Goal: Task Accomplishment & Management: Complete application form

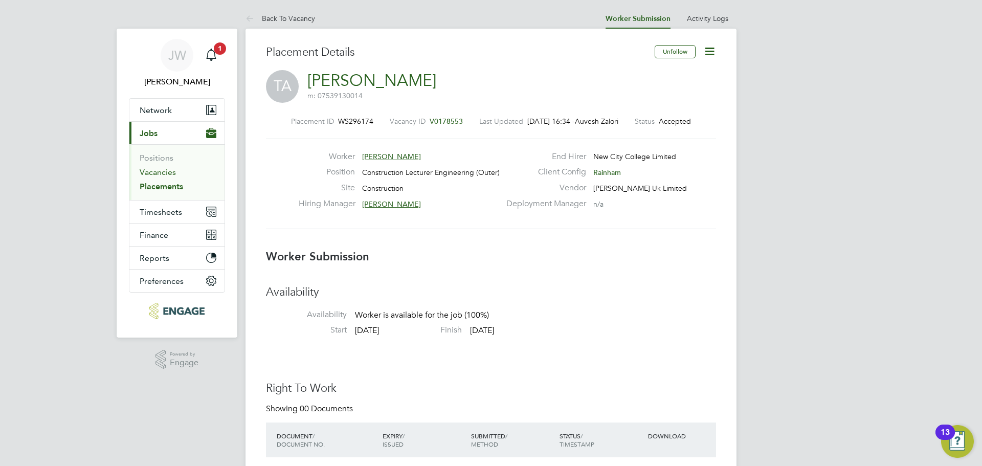
click at [156, 175] on link "Vacancies" at bounding box center [158, 172] width 36 height 10
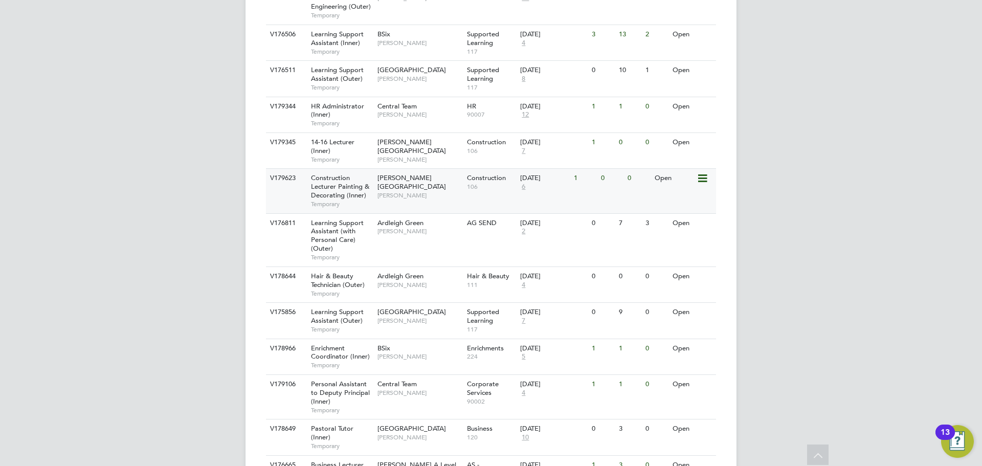
scroll to position [614, 0]
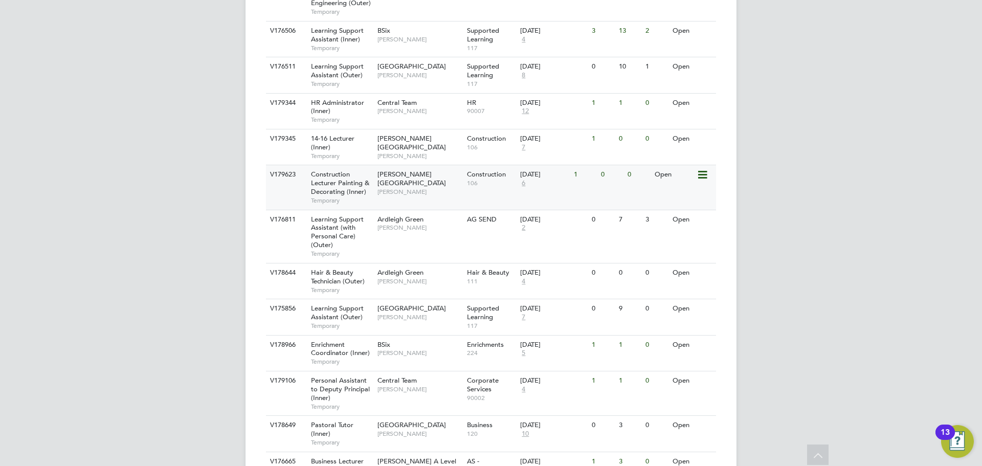
click at [324, 188] on span "Construction Lecturer Painting & Decorating (Inner)" at bounding box center [340, 183] width 58 height 26
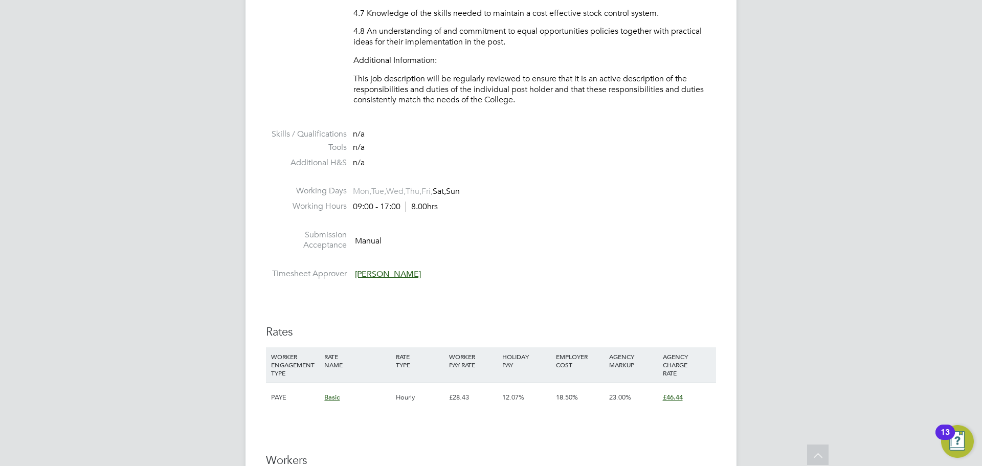
scroll to position [1645, 0]
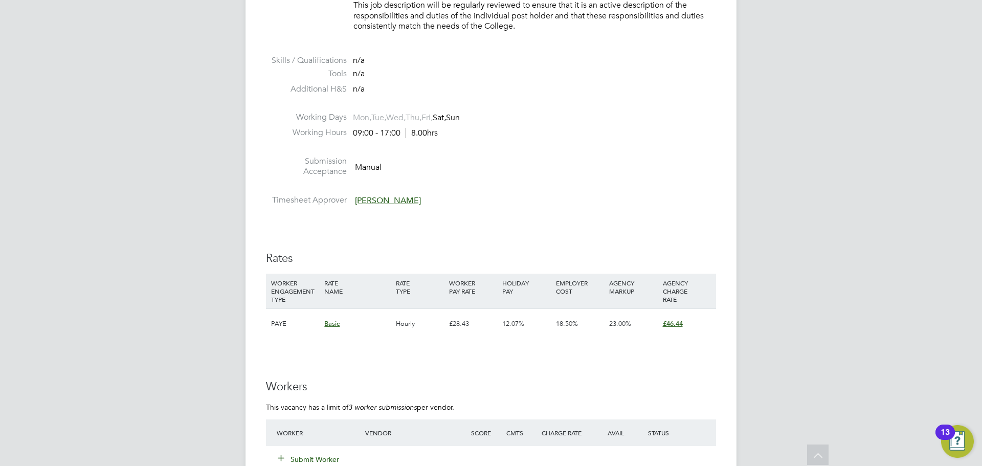
drag, startPoint x: 350, startPoint y: 127, endPoint x: 410, endPoint y: 138, distance: 60.3
click at [410, 138] on li "Working Hours 09:00 - 17:00 8.00hrs" at bounding box center [491, 134] width 450 height 15
click at [416, 136] on span "8.00hrs" at bounding box center [422, 133] width 32 height 10
click at [493, 136] on li "Working Hours 09:00 - 17:00 8.00hrs" at bounding box center [491, 134] width 450 height 15
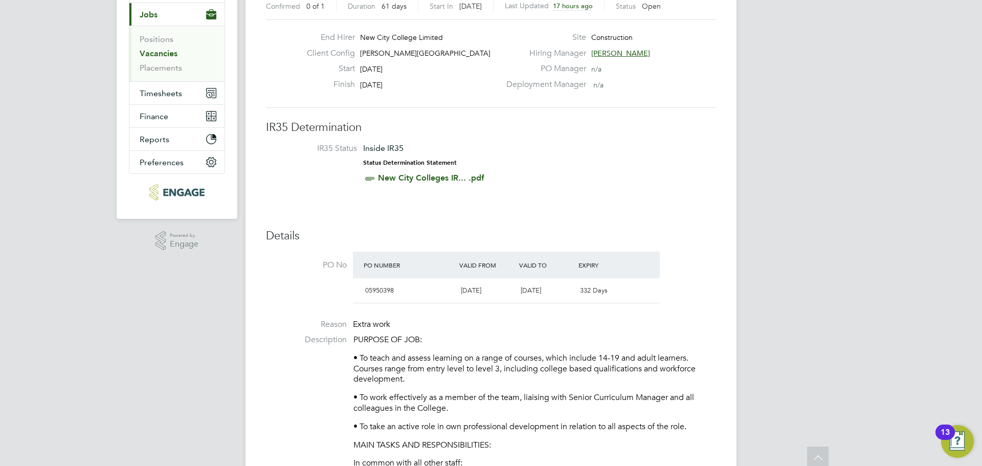
scroll to position [0, 0]
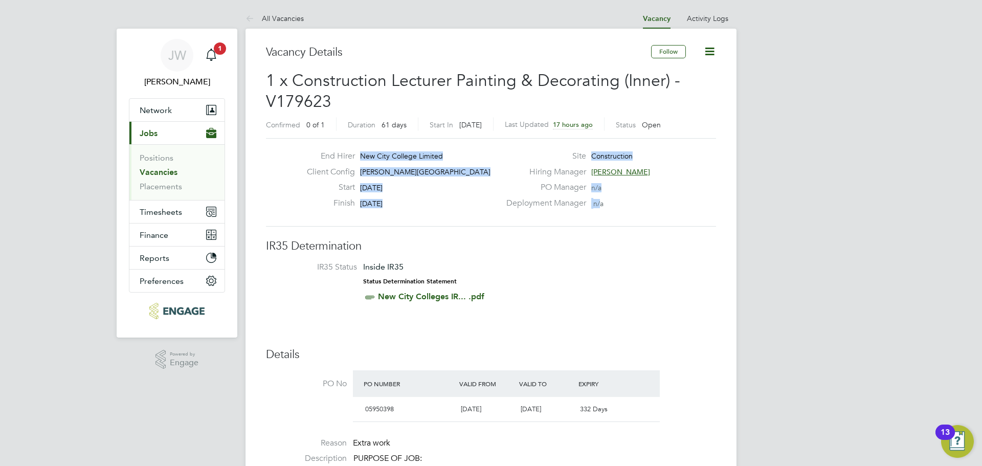
drag, startPoint x: 601, startPoint y: 205, endPoint x: 309, endPoint y: 151, distance: 297.1
click at [309, 151] on div "End Hirer New City College Limited Client Config [PERSON_NAME][GEOGRAPHIC_DATA]…" at bounding box center [491, 182] width 458 height 63
click at [431, 161] on div "End Hirer New City College Limited" at bounding box center [400, 159] width 202 height 16
drag, startPoint x: 612, startPoint y: 209, endPoint x: 321, endPoint y: 155, distance: 295.5
click at [321, 155] on div "End Hirer New City College Limited Client Config [PERSON_NAME][GEOGRAPHIC_DATA]…" at bounding box center [491, 182] width 458 height 63
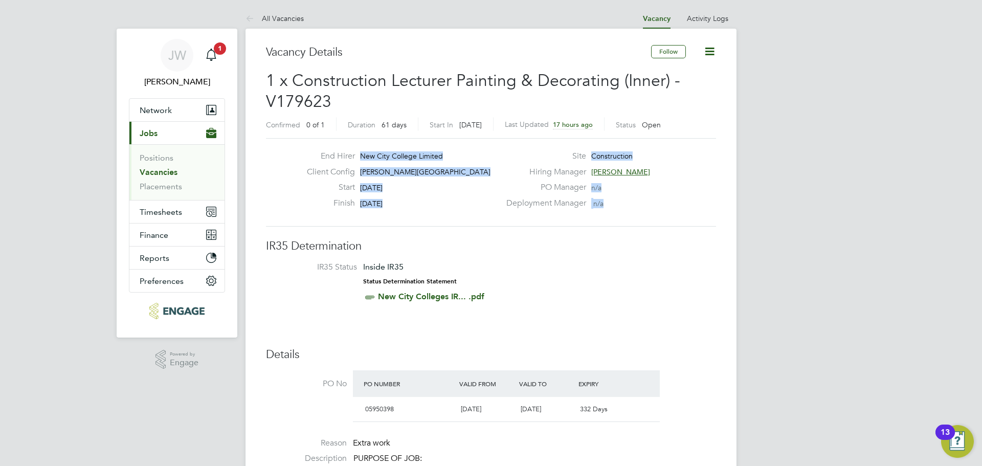
click at [446, 177] on div "Client Config [PERSON_NAME][GEOGRAPHIC_DATA]" at bounding box center [400, 175] width 202 height 16
click at [416, 169] on div "Client Config [PERSON_NAME][GEOGRAPHIC_DATA]" at bounding box center [400, 175] width 202 height 16
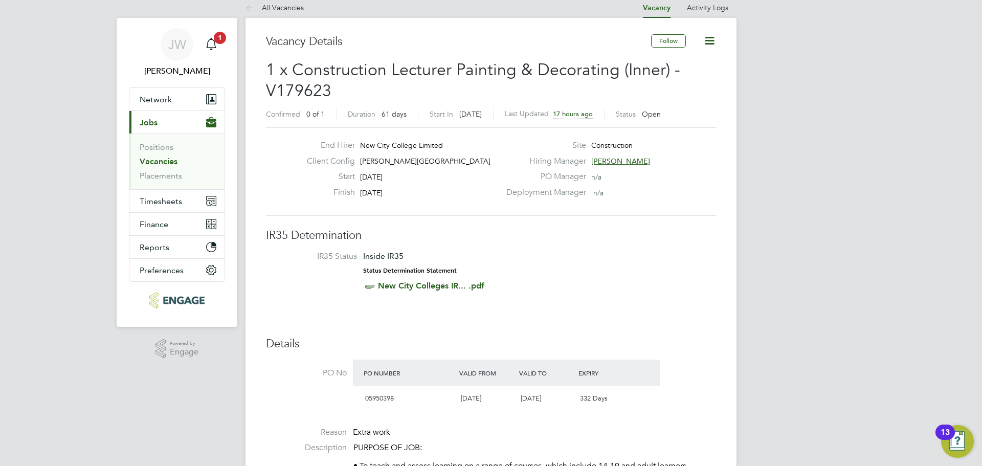
scroll to position [205, 0]
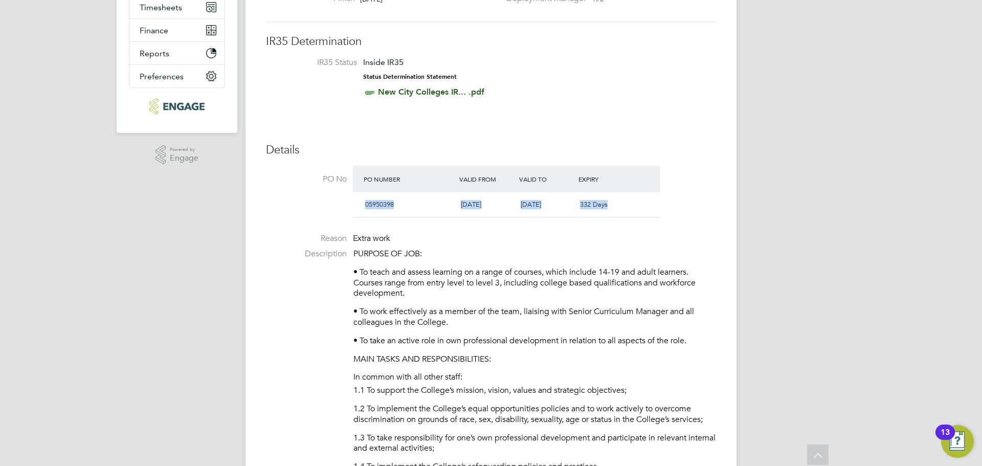
drag, startPoint x: 366, startPoint y: 203, endPoint x: 619, endPoint y: 203, distance: 252.3
click at [619, 203] on div "05950398 [DATE] [DATE] 332 Days" at bounding box center [506, 204] width 307 height 25
click at [616, 205] on div "332 Days" at bounding box center [606, 204] width 60 height 17
drag, startPoint x: 366, startPoint y: 204, endPoint x: 610, endPoint y: 201, distance: 244.1
click at [610, 201] on div "05950398 [DATE] [DATE] 332 Days" at bounding box center [506, 204] width 307 height 25
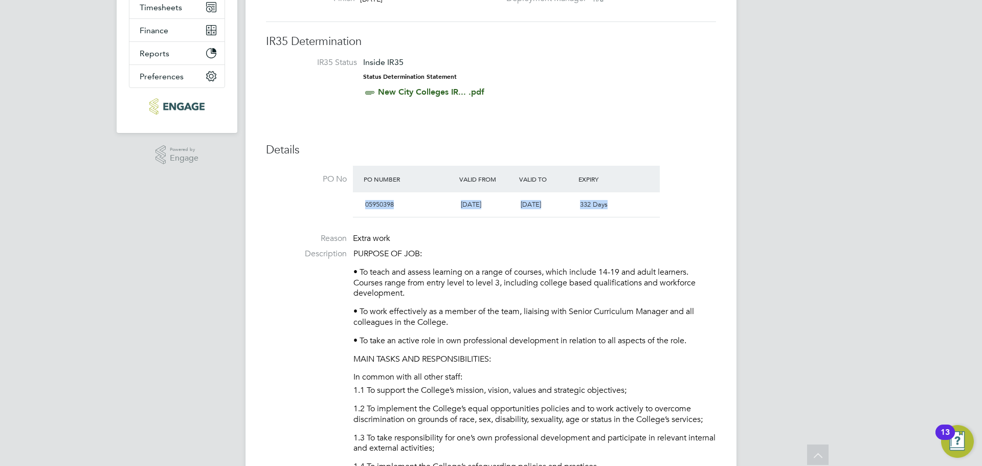
click at [605, 210] on div "332 Days" at bounding box center [606, 204] width 60 height 17
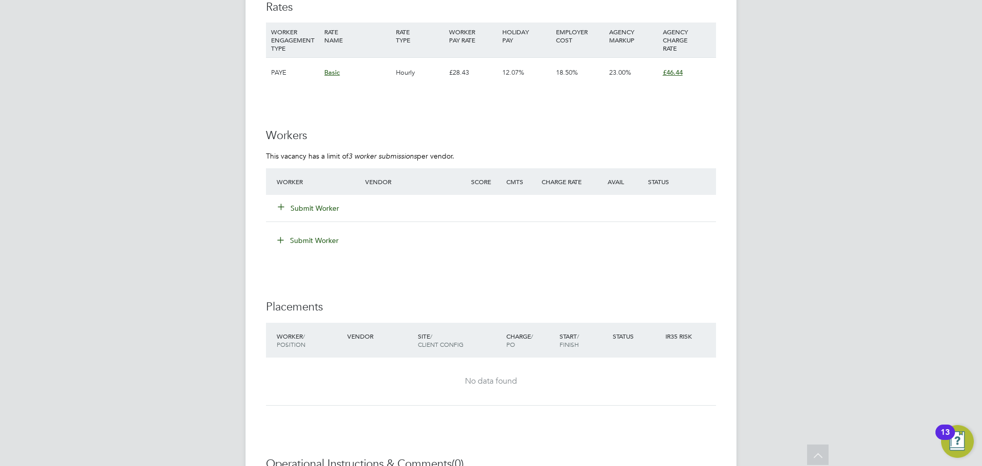
scroll to position [1995, 0]
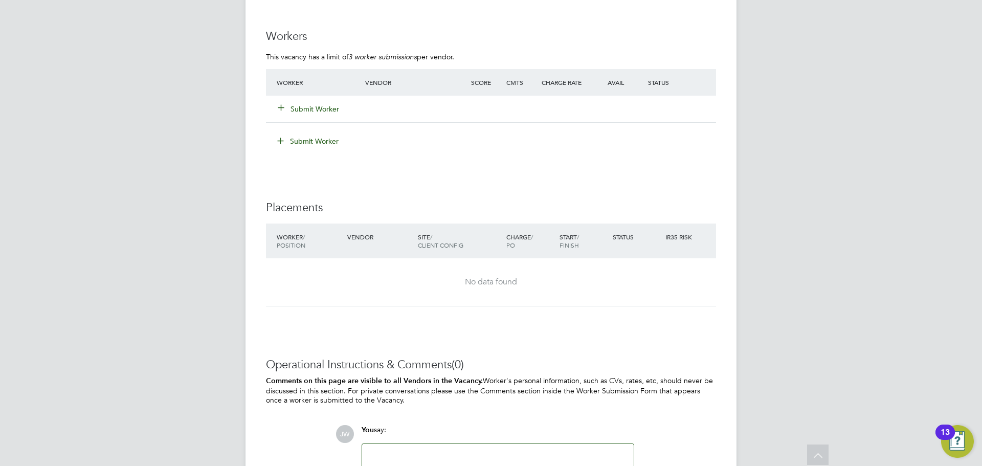
click at [302, 109] on button "Submit Worker" at bounding box center [308, 109] width 61 height 10
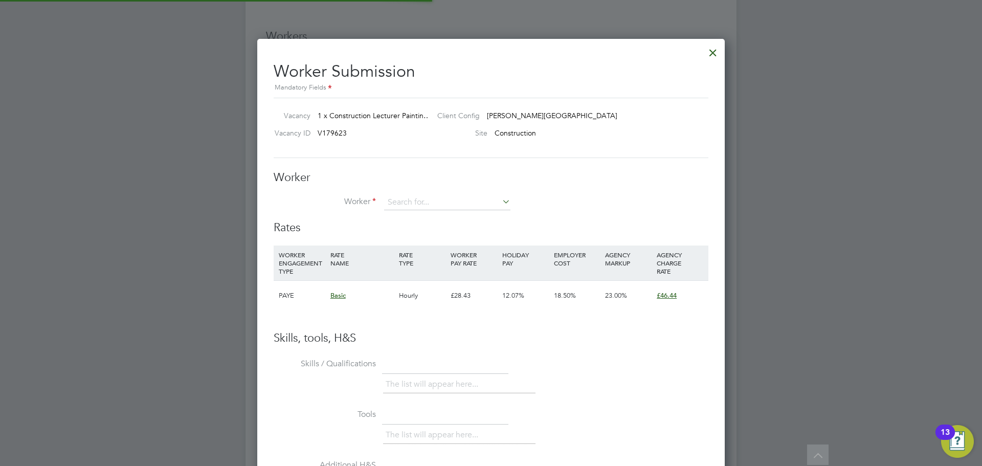
scroll to position [30, 70]
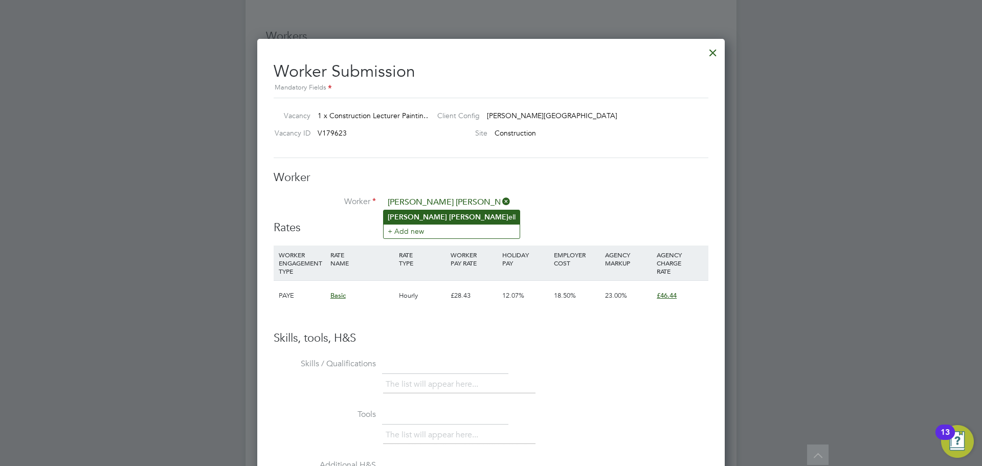
click at [449, 214] on b "[PERSON_NAME]" at bounding box center [478, 217] width 59 height 9
type input "[PERSON_NAME]"
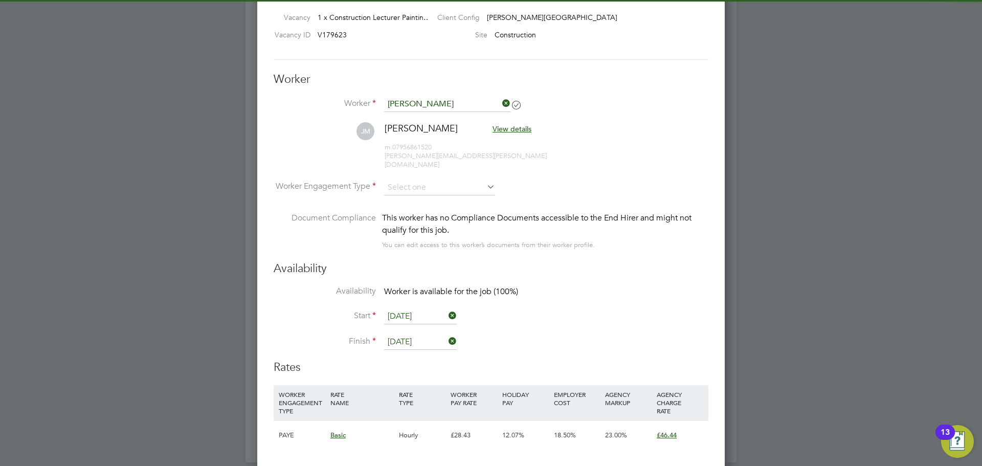
scroll to position [2098, 0]
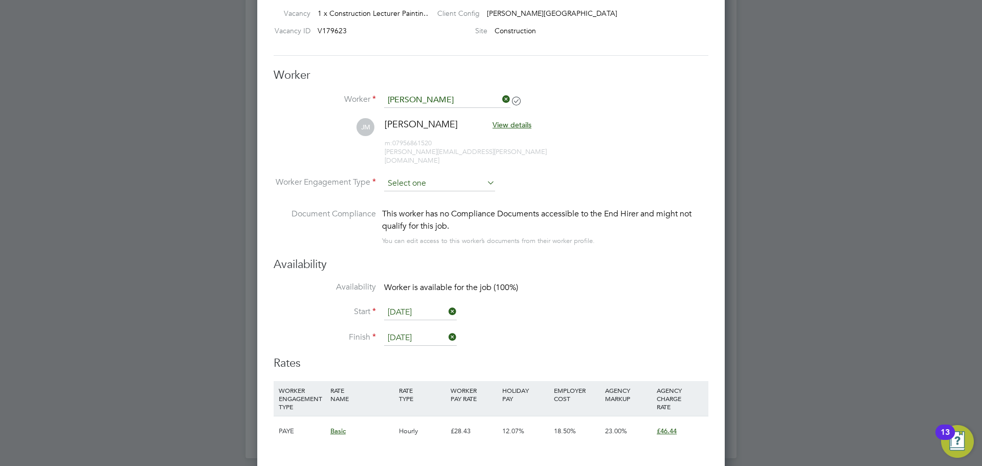
click at [448, 176] on input at bounding box center [439, 183] width 111 height 15
click at [411, 200] on li "PAYE" at bounding box center [440, 201] width 112 height 13
type input "PAYE"
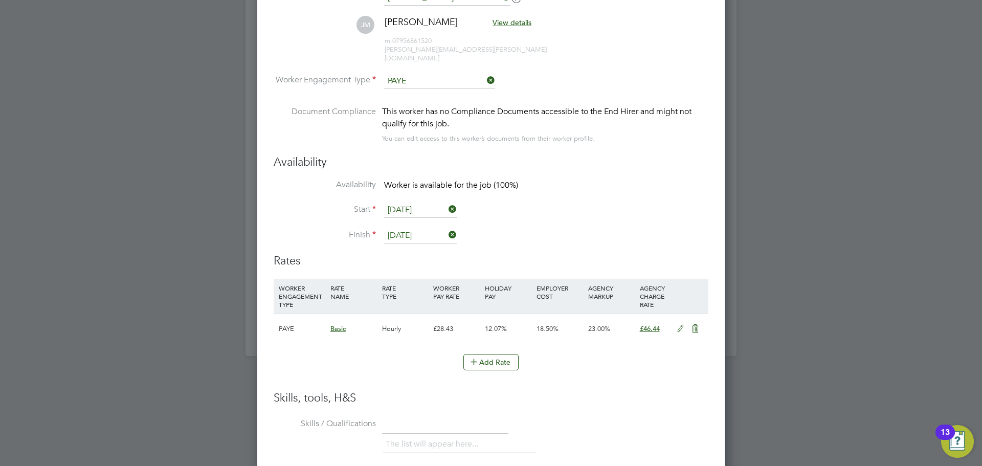
scroll to position [2302, 0]
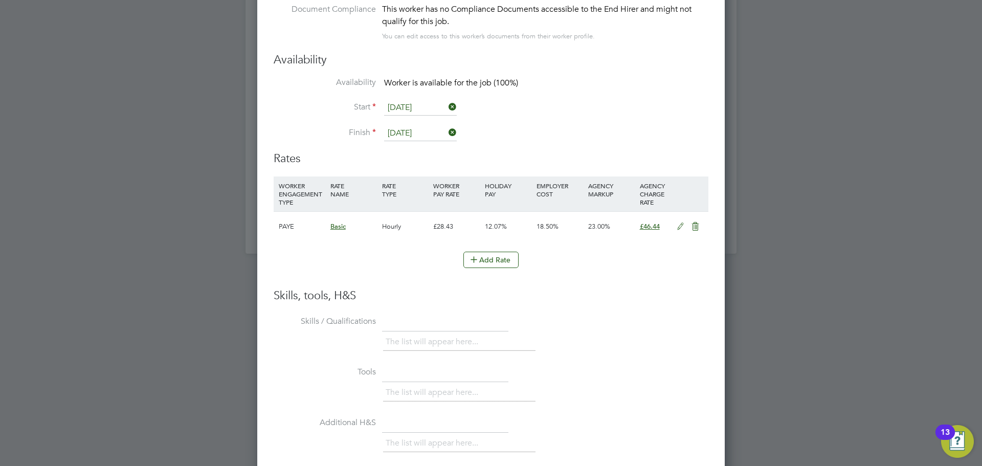
click at [424, 100] on input "[DATE]" at bounding box center [420, 107] width 73 height 15
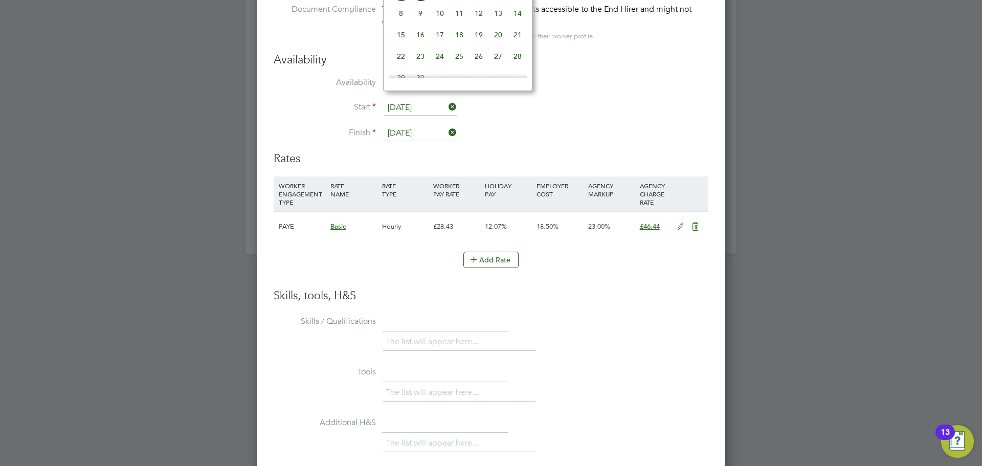
type input "[DATE]"
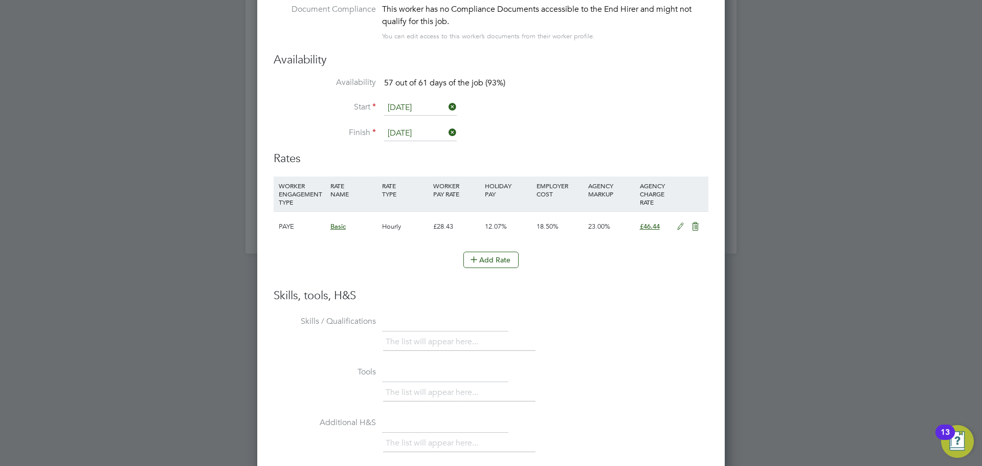
click at [681, 223] on icon at bounding box center [680, 227] width 13 height 8
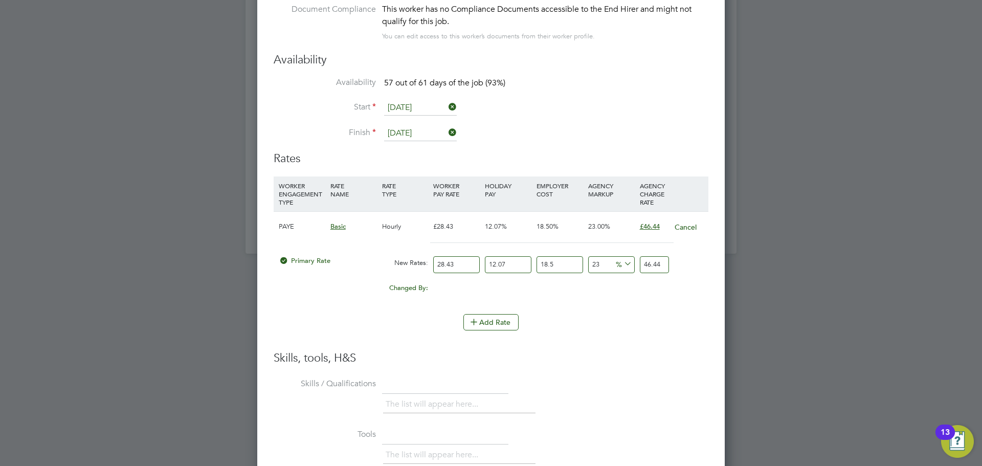
scroll to position [939, 468]
drag, startPoint x: 466, startPoint y: 256, endPoint x: 425, endPoint y: 256, distance: 41.4
click at [425, 256] on div "Primary Rate New Rates: 28.43 12.07 n/a 18.5 n/a 23 0 % 46.44" at bounding box center [491, 264] width 435 height 27
type input "4"
type input "6.53390514"
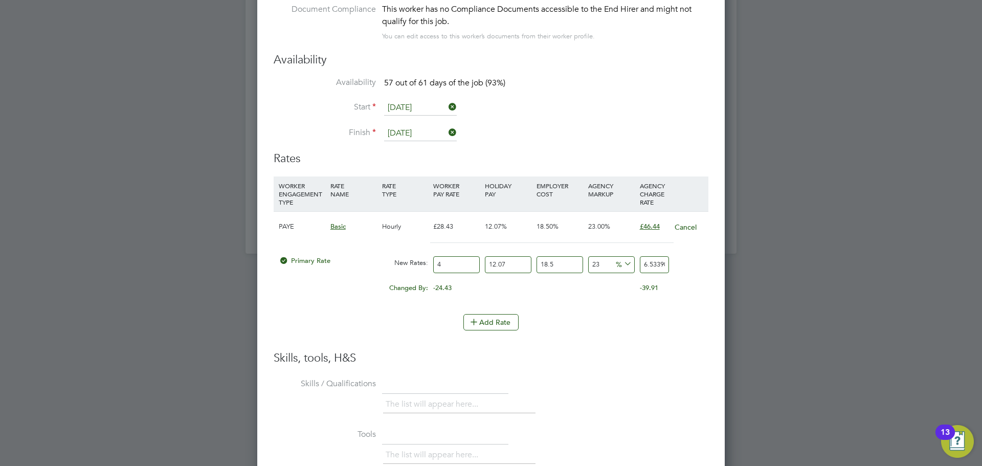
type input "40"
type input "65.3390514"
type input "40"
click at [611, 314] on div "Add Rate" at bounding box center [491, 322] width 435 height 16
click at [622, 257] on icon at bounding box center [622, 264] width 0 height 14
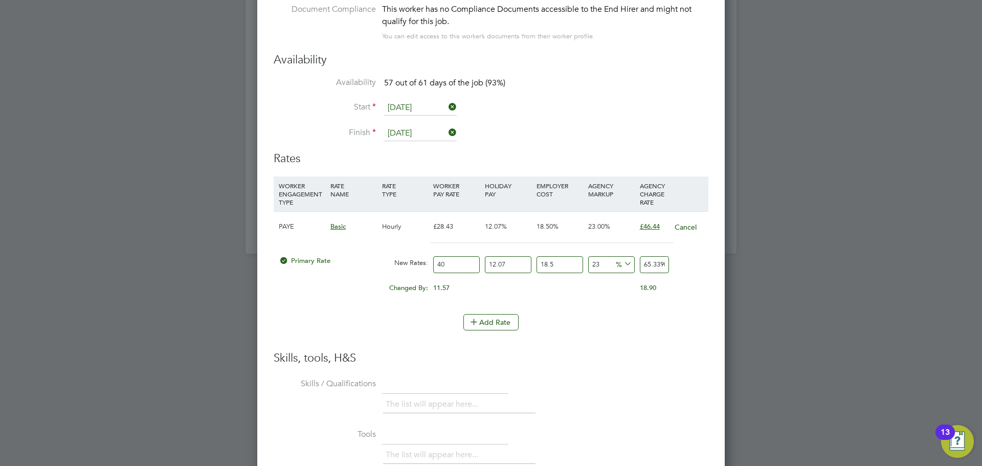
click at [622, 257] on icon at bounding box center [622, 264] width 0 height 14
click at [690, 222] on button "Cancel" at bounding box center [685, 227] width 23 height 10
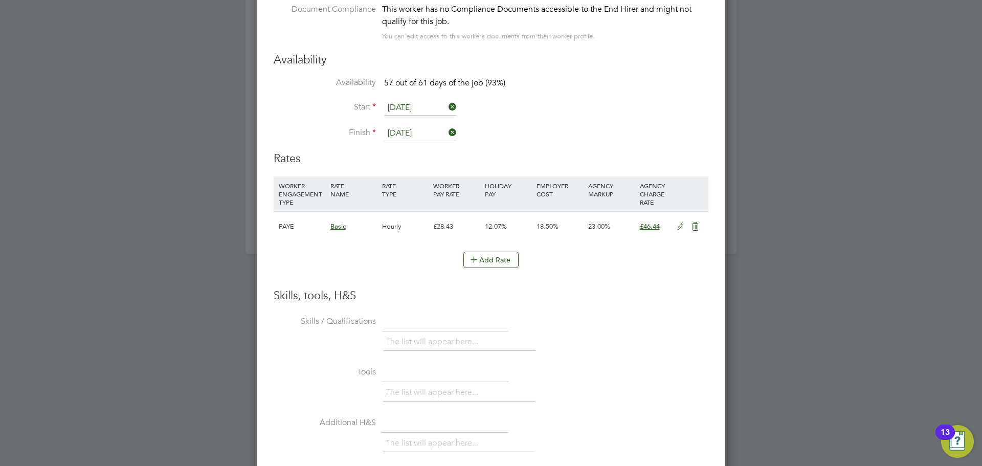
scroll to position [877, 468]
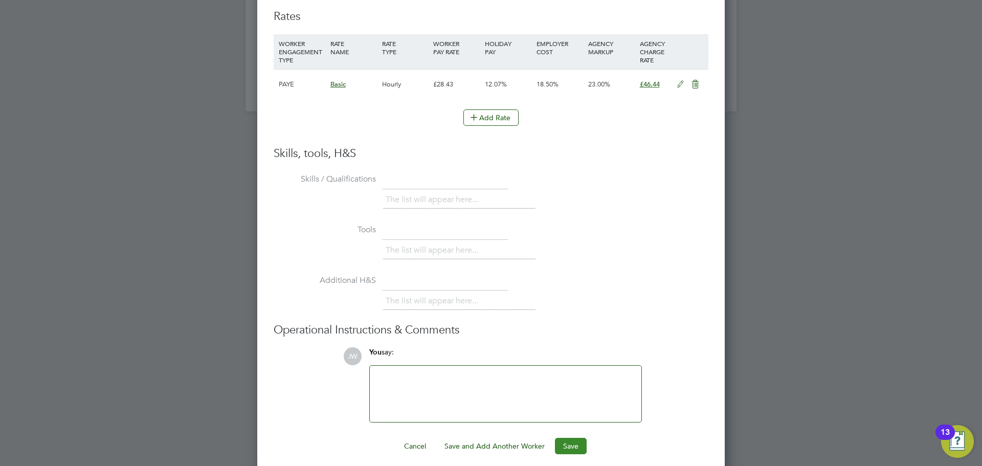
click at [573, 438] on button "Save" at bounding box center [571, 446] width 32 height 16
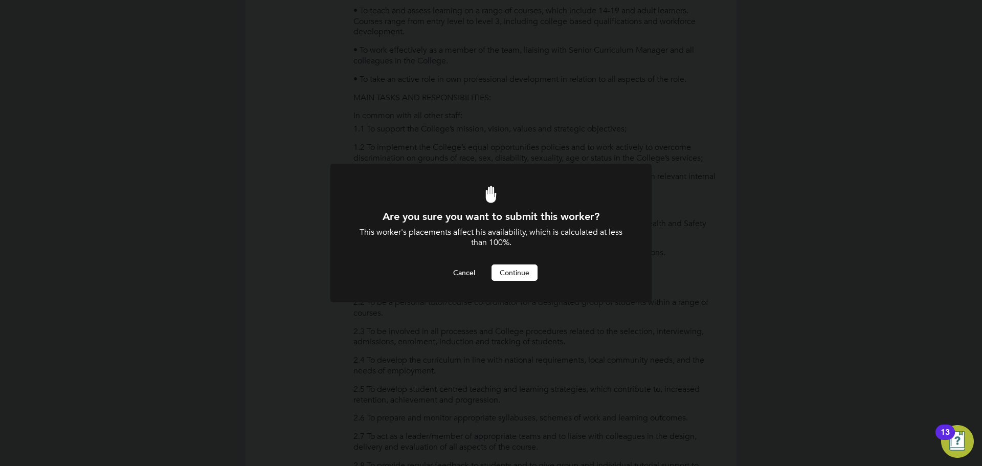
click at [518, 270] on button "Continue" at bounding box center [515, 273] width 46 height 16
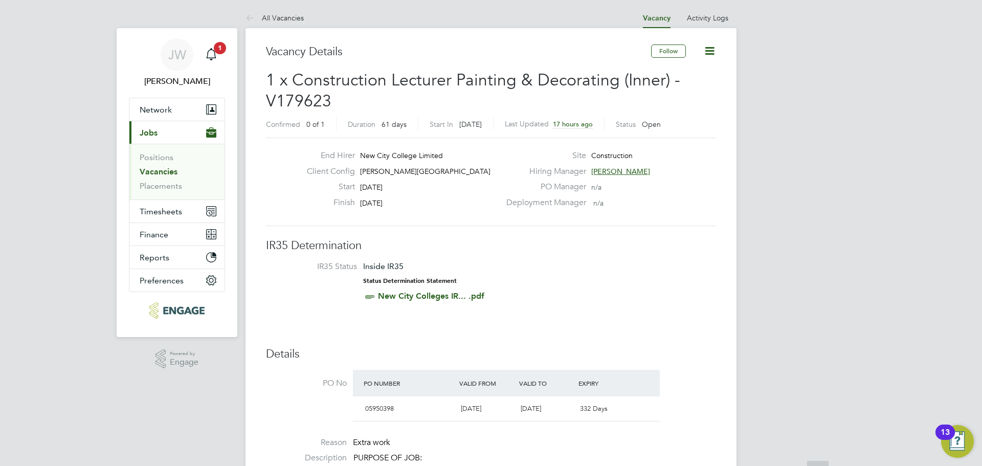
scroll to position [0, 0]
